Goal: Information Seeking & Learning: Learn about a topic

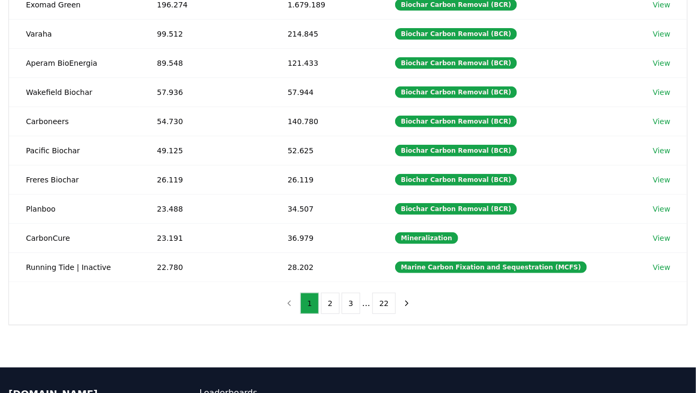
scroll to position [170, 0]
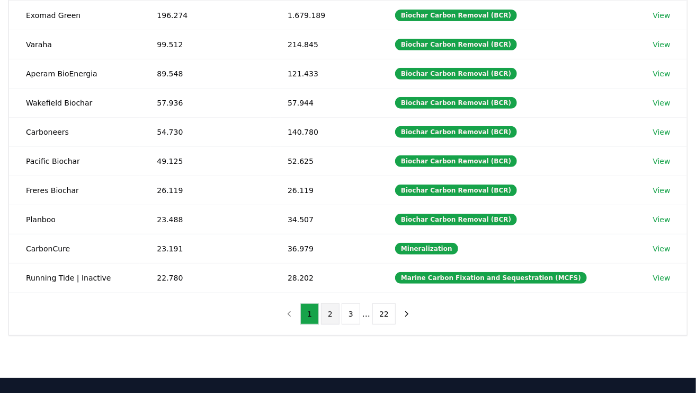
click at [323, 308] on button "2" at bounding box center [330, 313] width 19 height 21
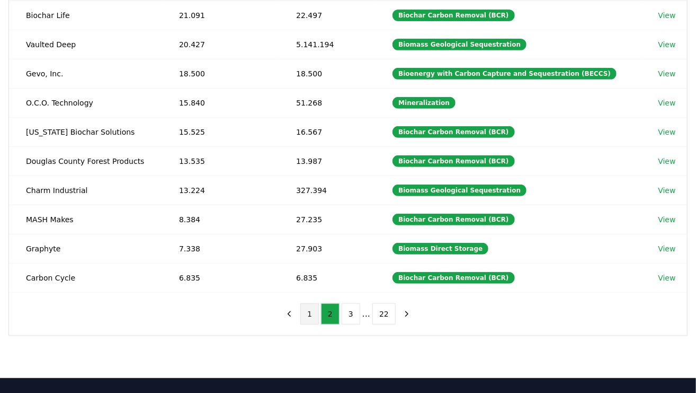
click at [310, 312] on button "1" at bounding box center [309, 313] width 19 height 21
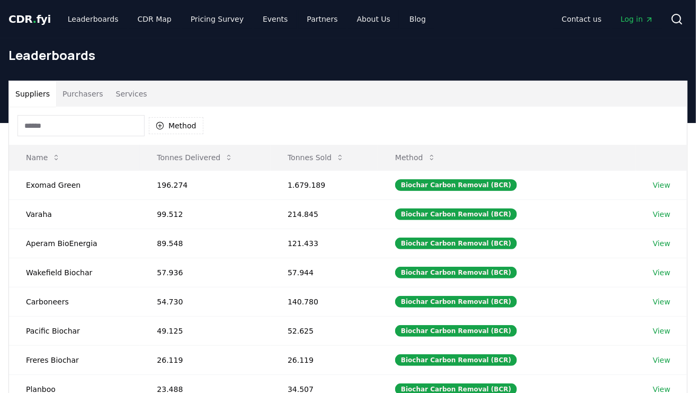
scroll to position [0, 0]
click at [100, 18] on link "Leaderboards" at bounding box center [93, 19] width 68 height 19
click at [93, 23] on link "Leaderboards" at bounding box center [93, 19] width 68 height 19
click at [195, 134] on div "Method" at bounding box center [110, 125] width 186 height 21
click at [193, 128] on button "Method" at bounding box center [176, 125] width 55 height 17
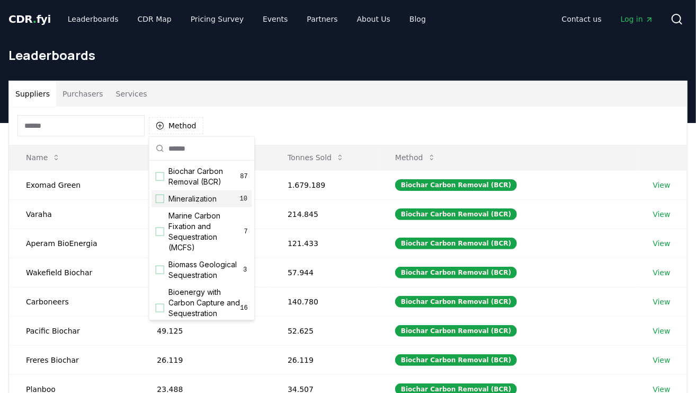
click at [208, 196] on span "Mineralization" at bounding box center [192, 198] width 48 height 11
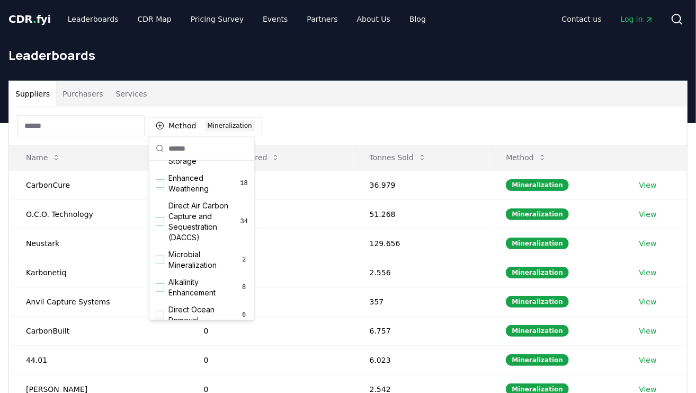
scroll to position [191, 0]
click at [187, 193] on span "Enhanced Weathering" at bounding box center [204, 182] width 72 height 21
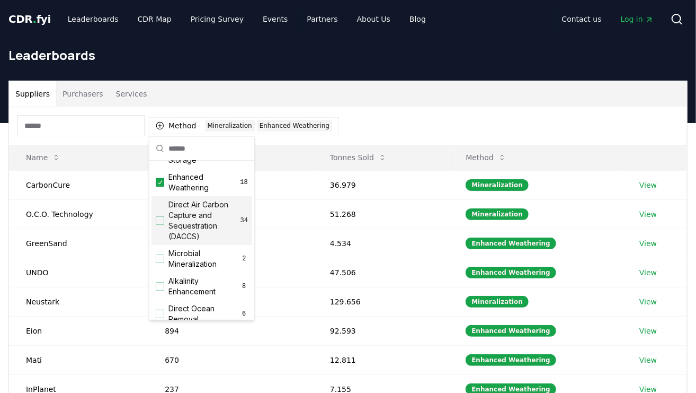
scroll to position [0, 0]
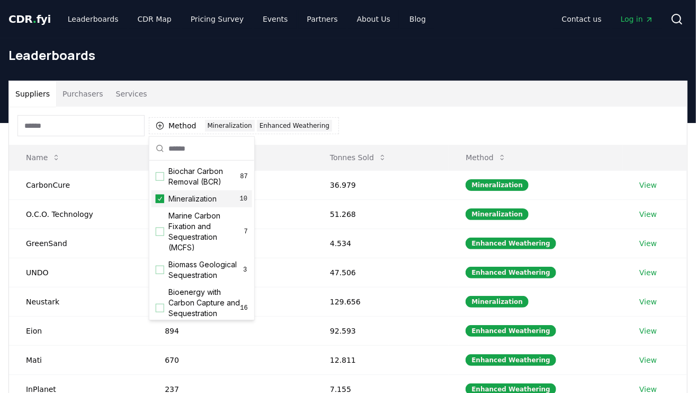
click at [171, 199] on span "Mineralization" at bounding box center [192, 198] width 48 height 11
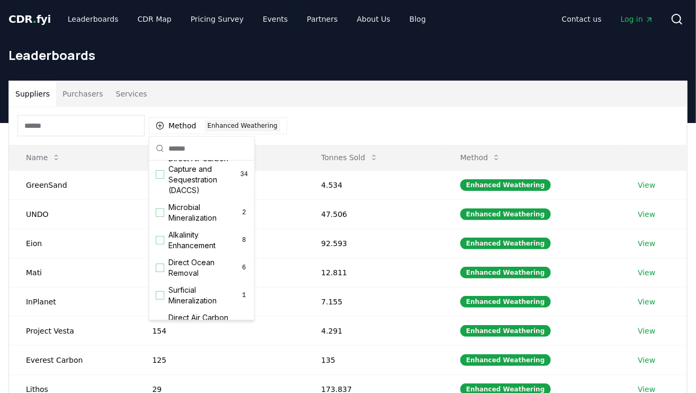
scroll to position [246, 0]
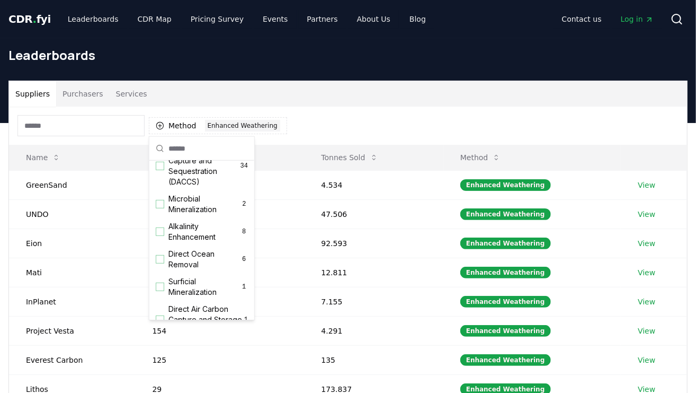
click at [451, 108] on div "Method 1 Enhanced Weathering" at bounding box center [348, 126] width 678 height 38
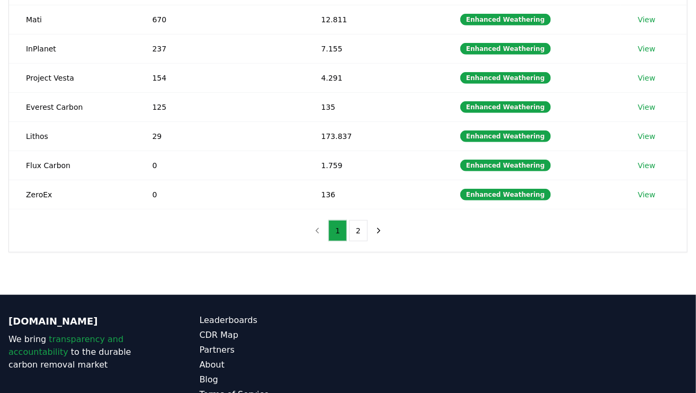
scroll to position [254, 0]
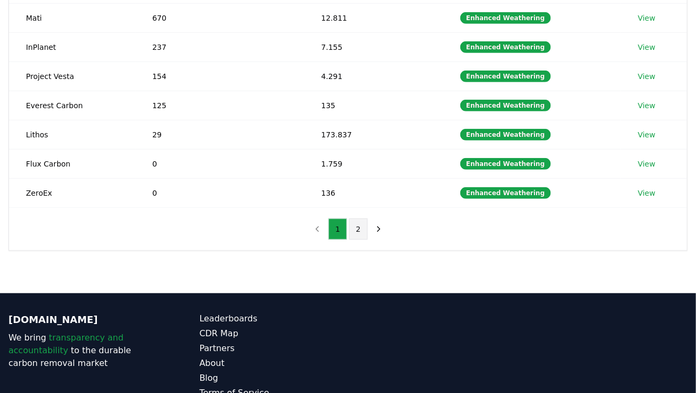
click at [350, 223] on button "2" at bounding box center [358, 228] width 19 height 21
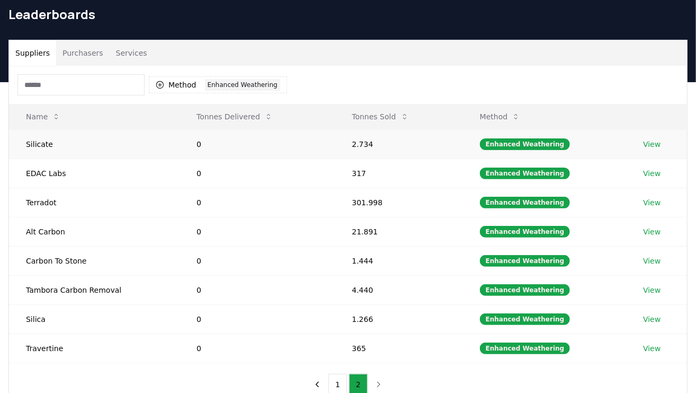
scroll to position [0, 0]
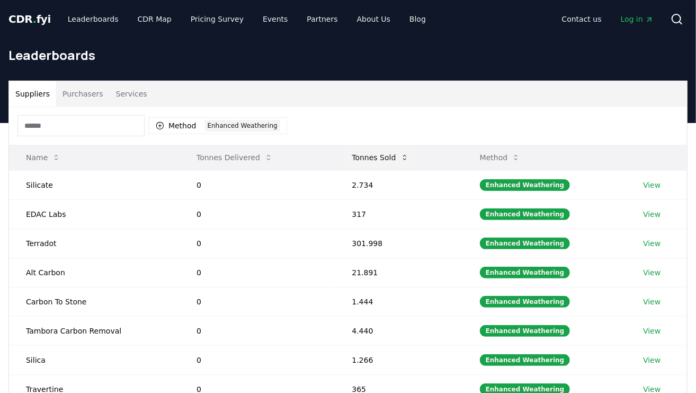
click at [382, 157] on button "Tonnes Sold" at bounding box center [380, 157] width 74 height 21
click at [232, 124] on div "Enhanced Weathering" at bounding box center [242, 126] width 75 height 12
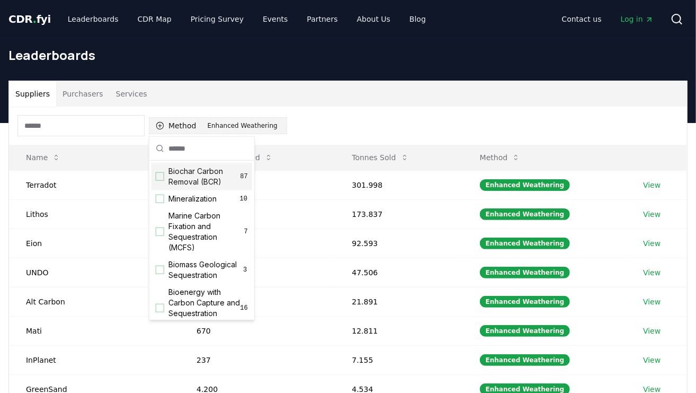
click at [161, 125] on icon "button" at bounding box center [160, 125] width 8 height 8
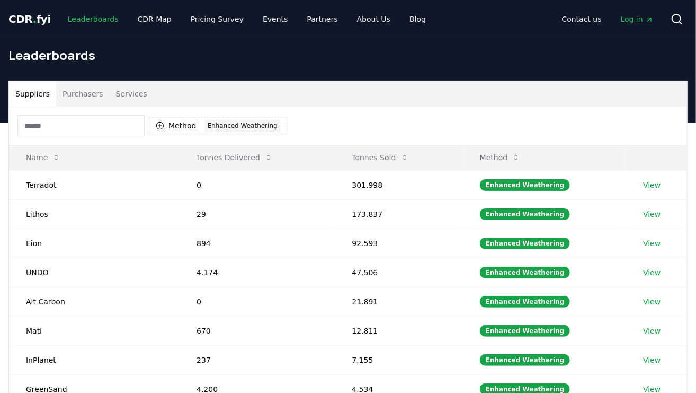
click at [76, 13] on link "Leaderboards" at bounding box center [93, 19] width 68 height 19
click at [81, 17] on link "Leaderboards" at bounding box center [93, 19] width 68 height 19
click at [98, 20] on link "Leaderboards" at bounding box center [93, 19] width 68 height 19
click at [67, 94] on button "Purchasers" at bounding box center [83, 93] width 54 height 25
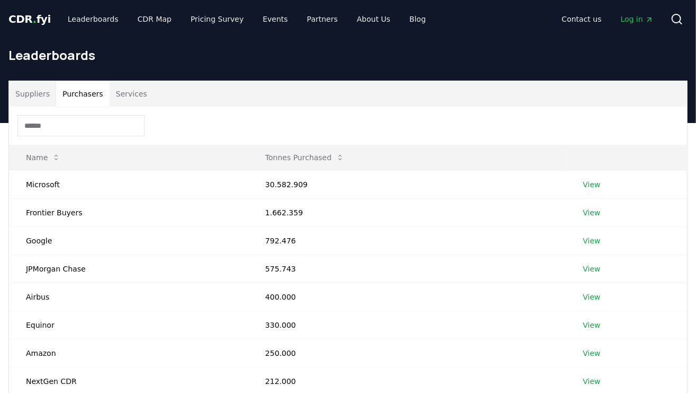
click at [36, 91] on button "Suppliers" at bounding box center [32, 93] width 47 height 25
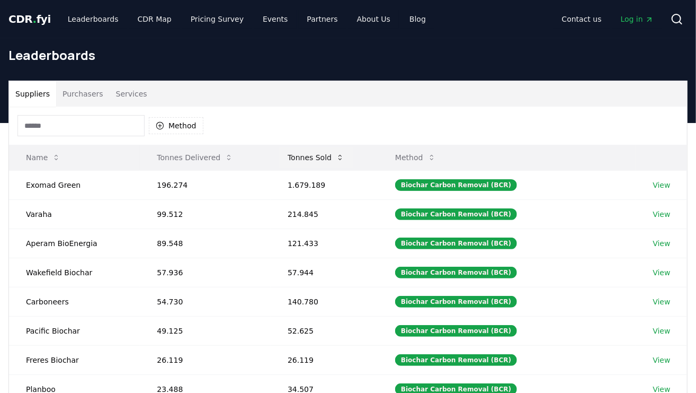
click at [310, 159] on button "Tonnes Sold" at bounding box center [316, 157] width 74 height 21
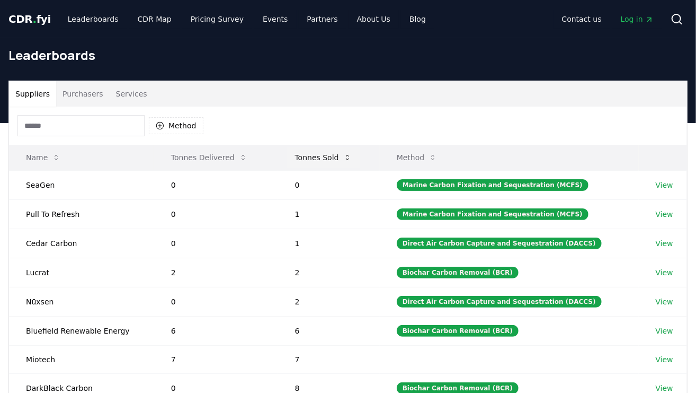
click at [317, 152] on button "Tonnes Sold" at bounding box center [324, 157] width 74 height 21
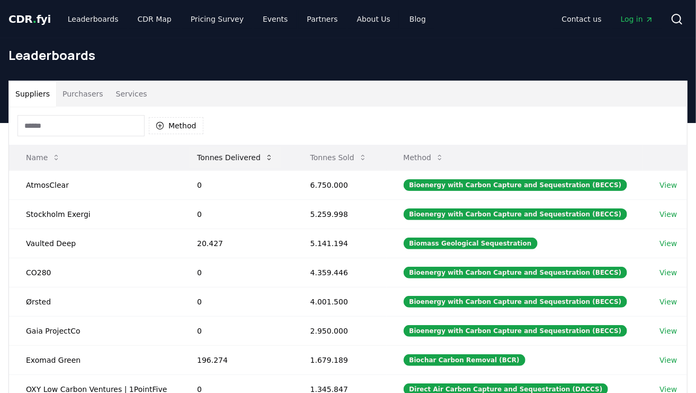
click at [255, 154] on button "Tonnes Delivered" at bounding box center [235, 157] width 93 height 21
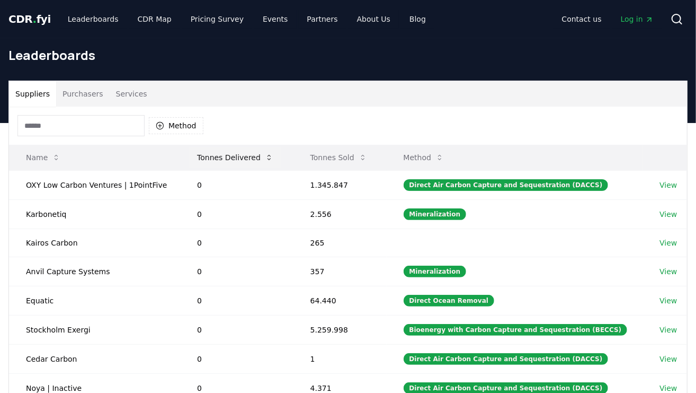
click at [255, 154] on button "Tonnes Delivered" at bounding box center [235, 157] width 93 height 21
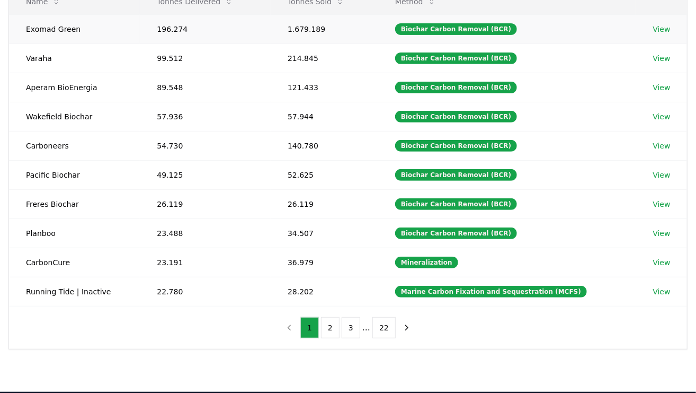
scroll to position [212, 0]
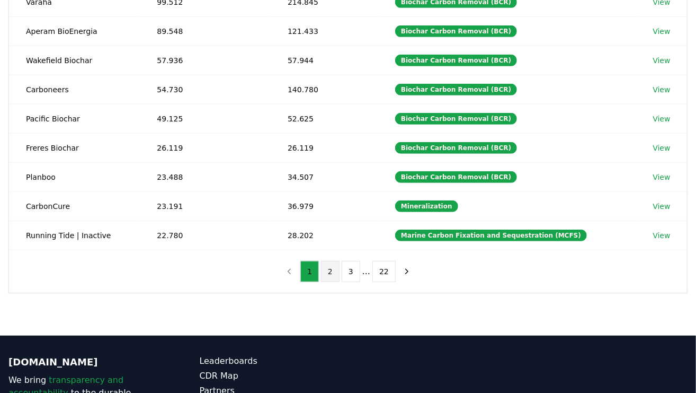
click at [337, 271] on button "2" at bounding box center [330, 271] width 19 height 21
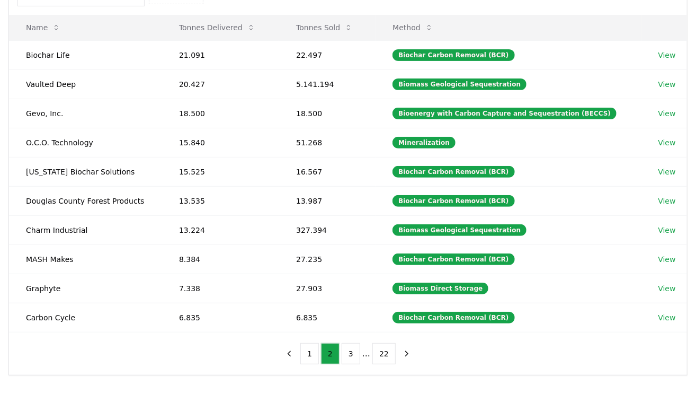
scroll to position [127, 0]
